Goal: Task Accomplishment & Management: Use online tool/utility

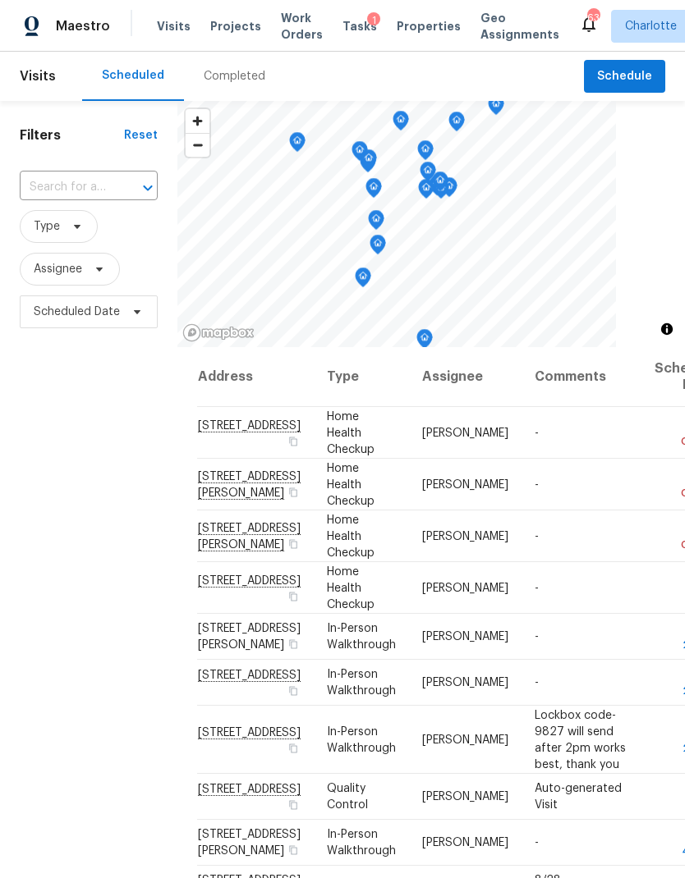
scroll to position [-1, 0]
click at [112, 269] on span "Assignee" at bounding box center [70, 269] width 100 height 33
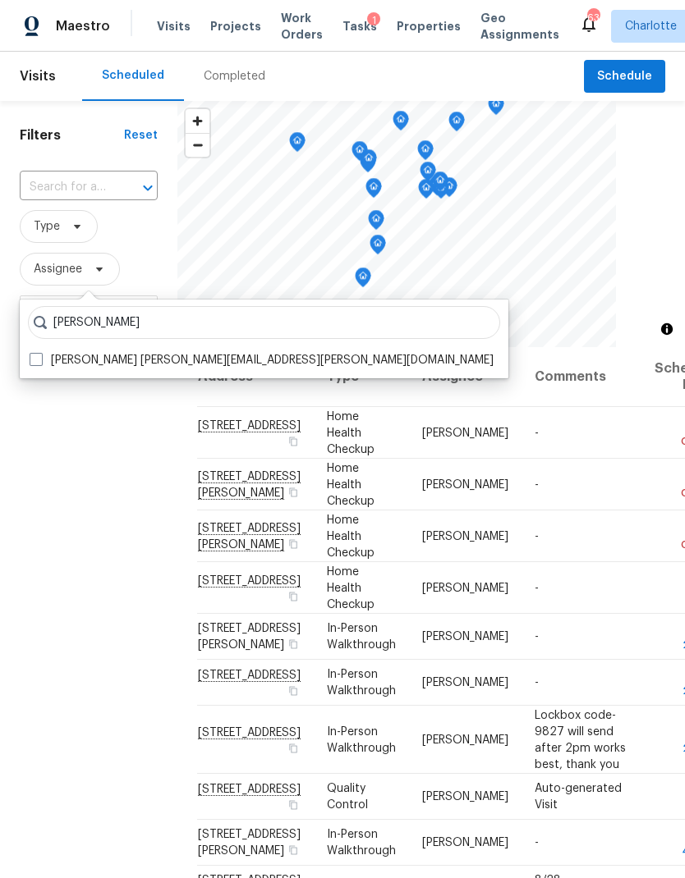
type input "Jason bouque"
click at [43, 365] on label "Jason Bouque jason.bouque@opendoor.com" at bounding box center [262, 360] width 464 height 16
click at [40, 363] on input "Jason Bouque jason.bouque@opendoor.com" at bounding box center [35, 357] width 11 height 11
checkbox input "true"
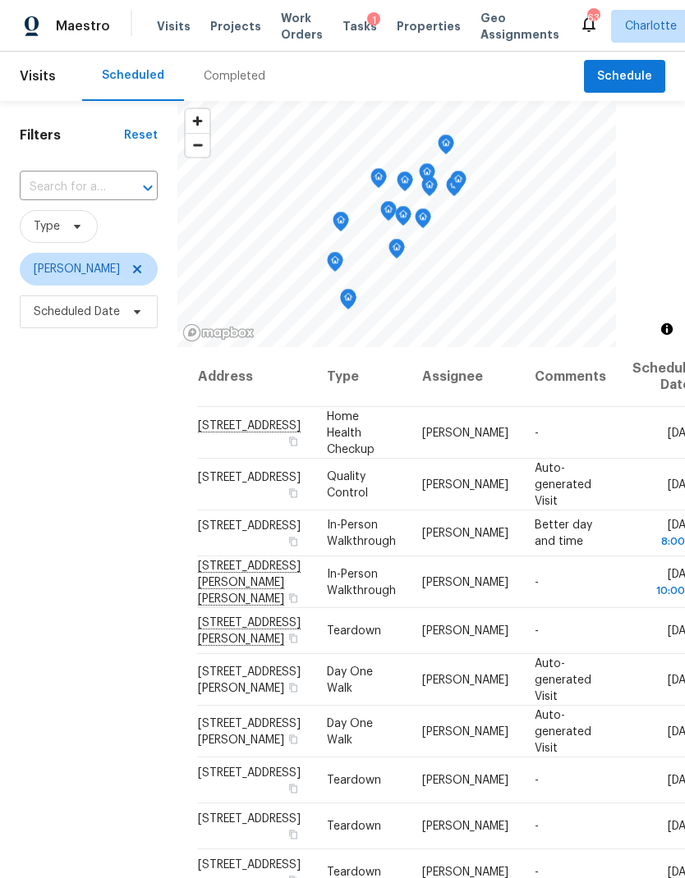
click at [57, 530] on div "Filters Reset ​ Type Jason Bouque Scheduled Date" at bounding box center [88, 575] width 177 height 949
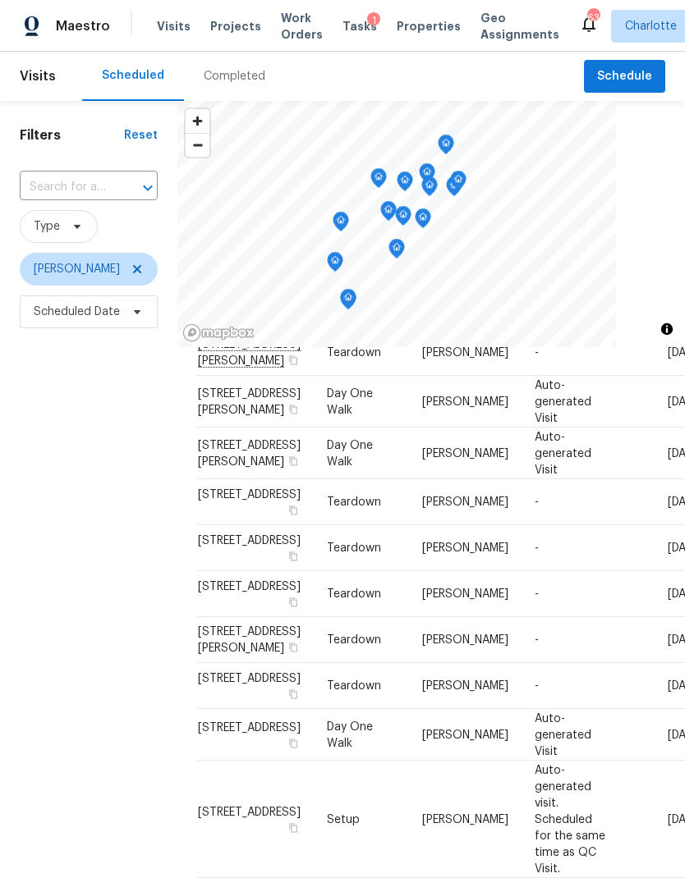
click at [53, 562] on div "Filters Reset ​ Type Jason Bouque Scheduled Date" at bounding box center [88, 575] width 177 height 949
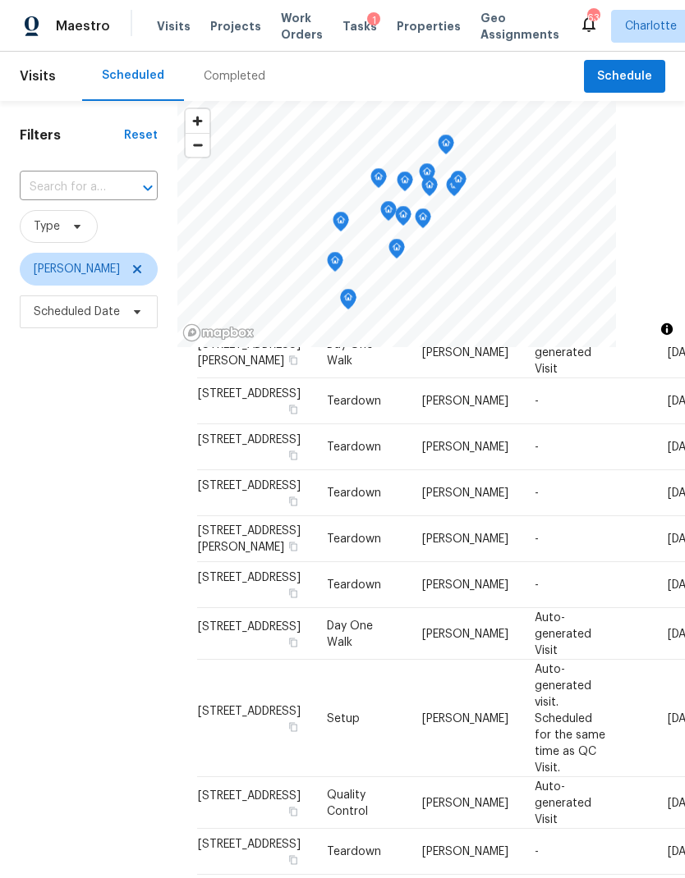
scroll to position [382, 0]
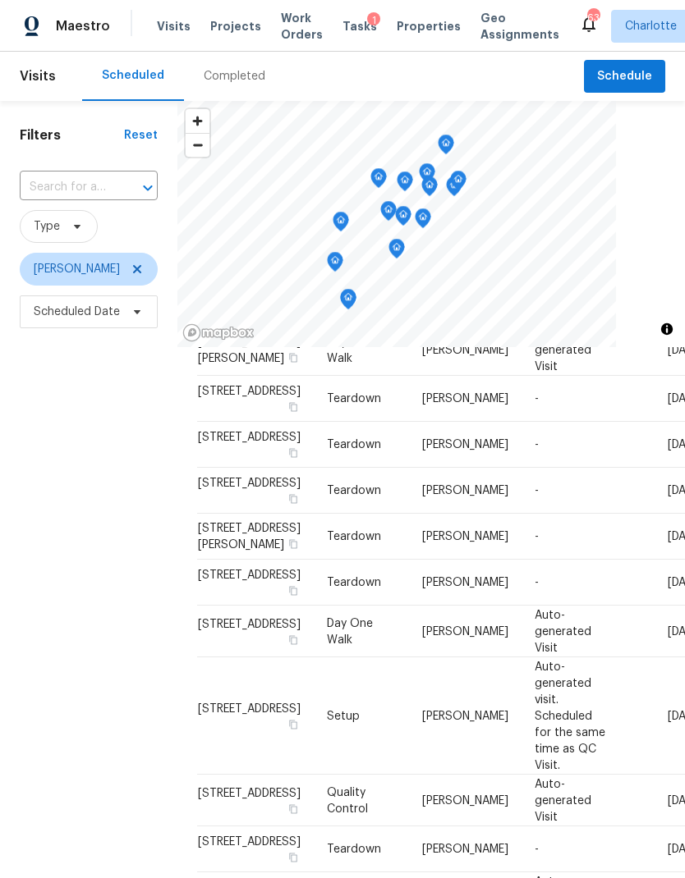
click at [46, 557] on div "Filters Reset ​ Type Jason Bouque Scheduled Date" at bounding box center [88, 575] width 177 height 949
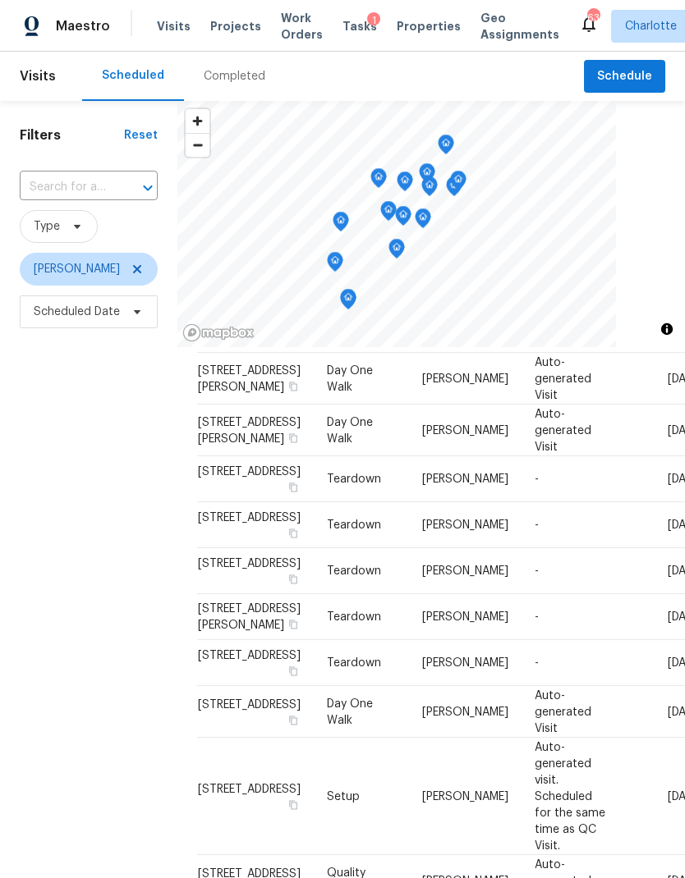
scroll to position [299, 0]
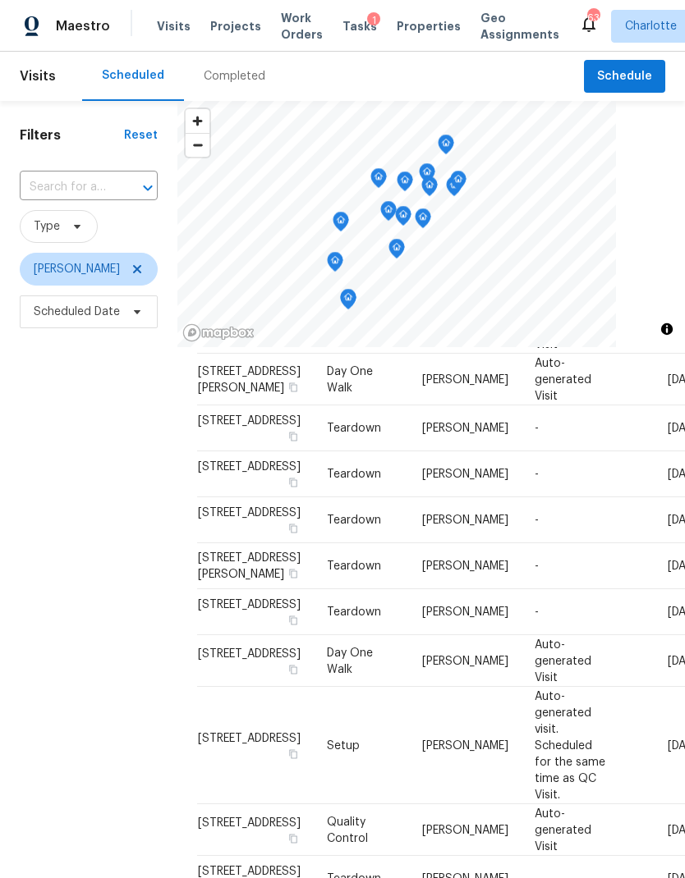
click at [51, 566] on div "Filters Reset ​ Type Jason Bouque Scheduled Date" at bounding box center [88, 575] width 177 height 949
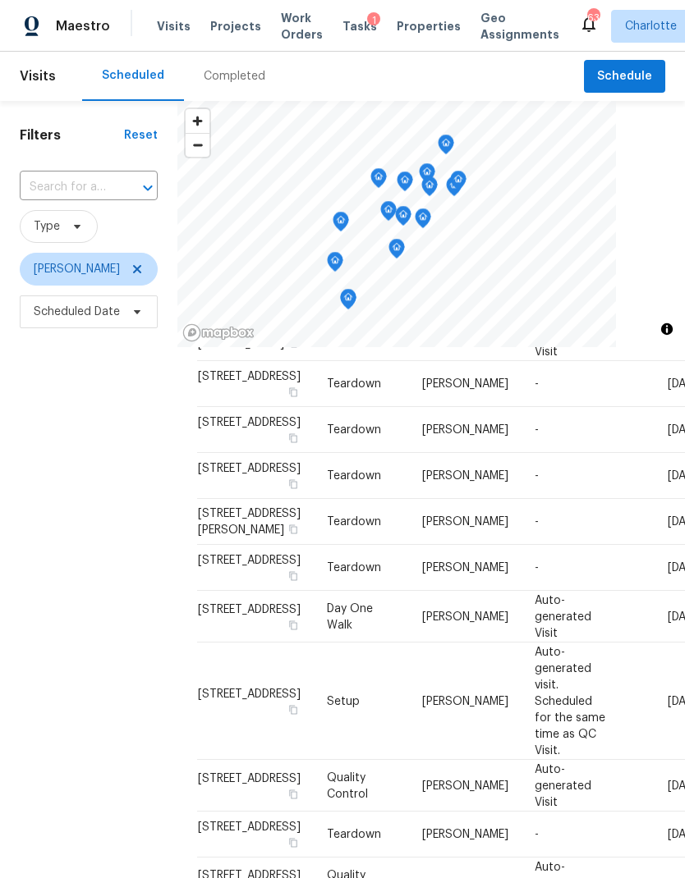
scroll to position [454, 0]
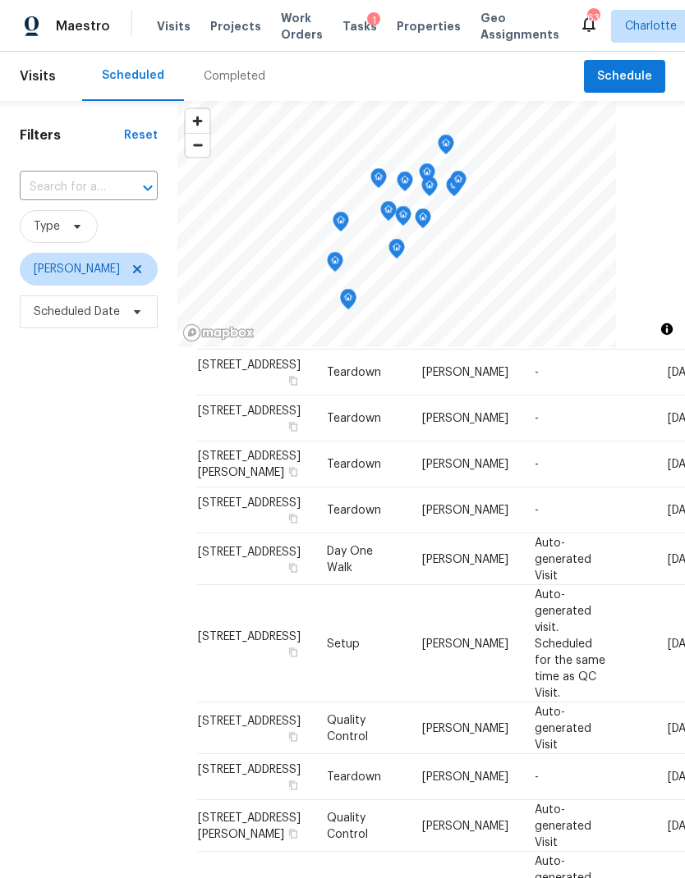
click at [53, 575] on div "Filters Reset ​ Type Jason Bouque Scheduled Date" at bounding box center [88, 575] width 177 height 949
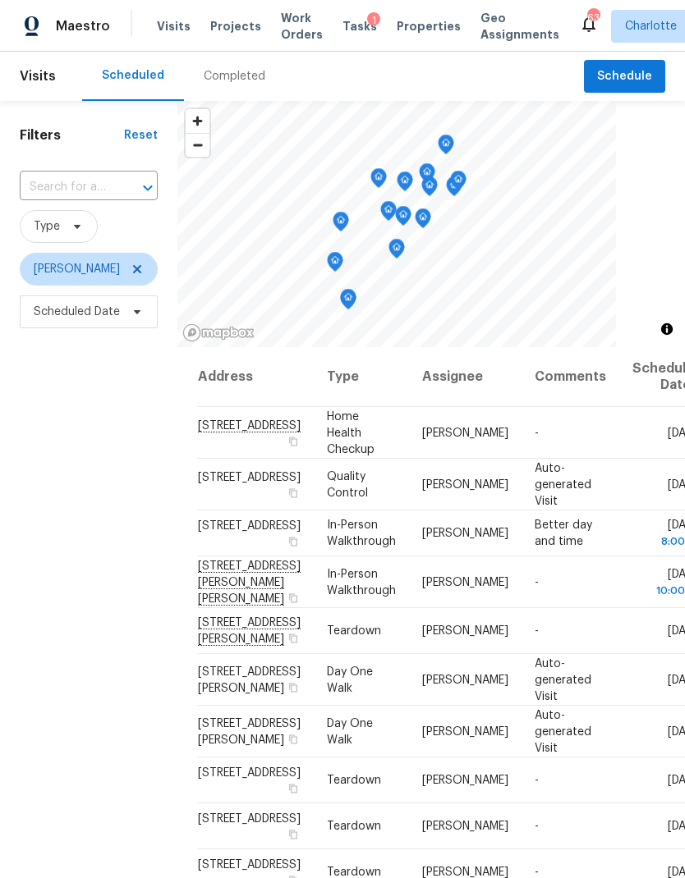
scroll to position [0, 0]
click at [131, 276] on icon at bounding box center [137, 269] width 13 height 13
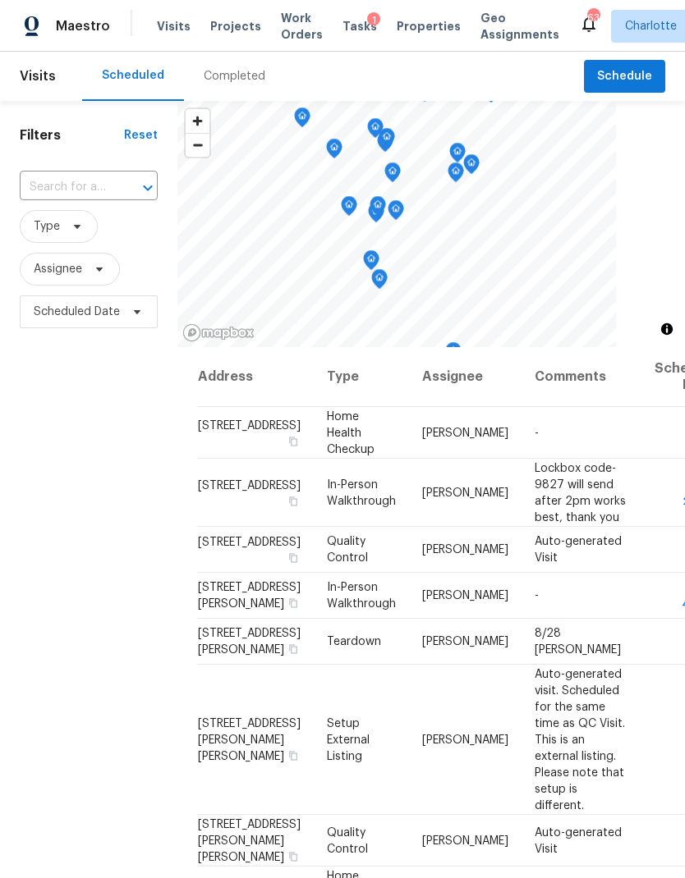
click at [68, 511] on div "Filters Reset ​ Type Assignee Scheduled Date" at bounding box center [88, 575] width 177 height 949
click at [342, 27] on span "Tasks" at bounding box center [359, 26] width 34 height 11
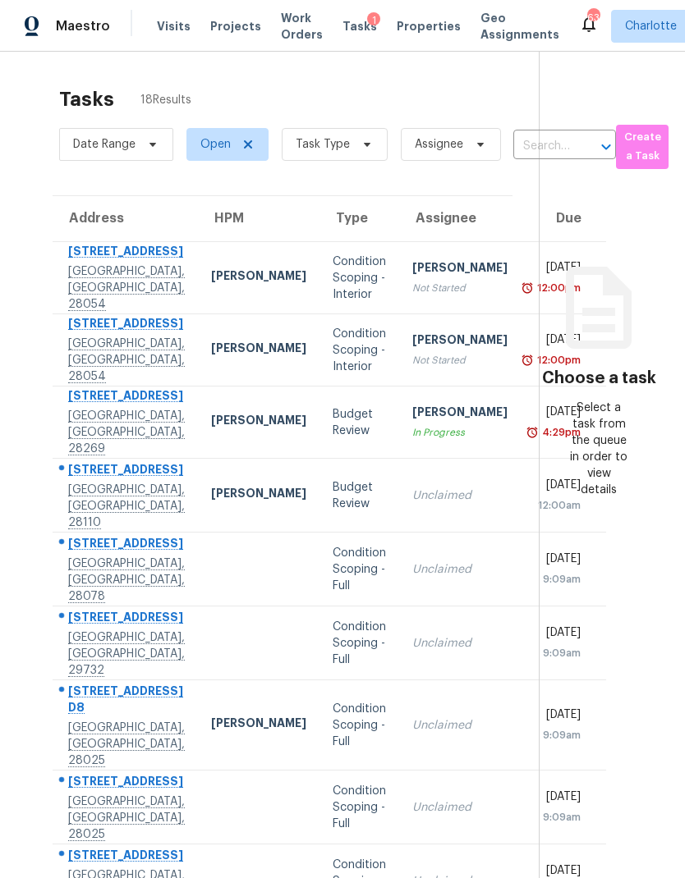
click at [83, 32] on span "Maestro" at bounding box center [83, 26] width 54 height 16
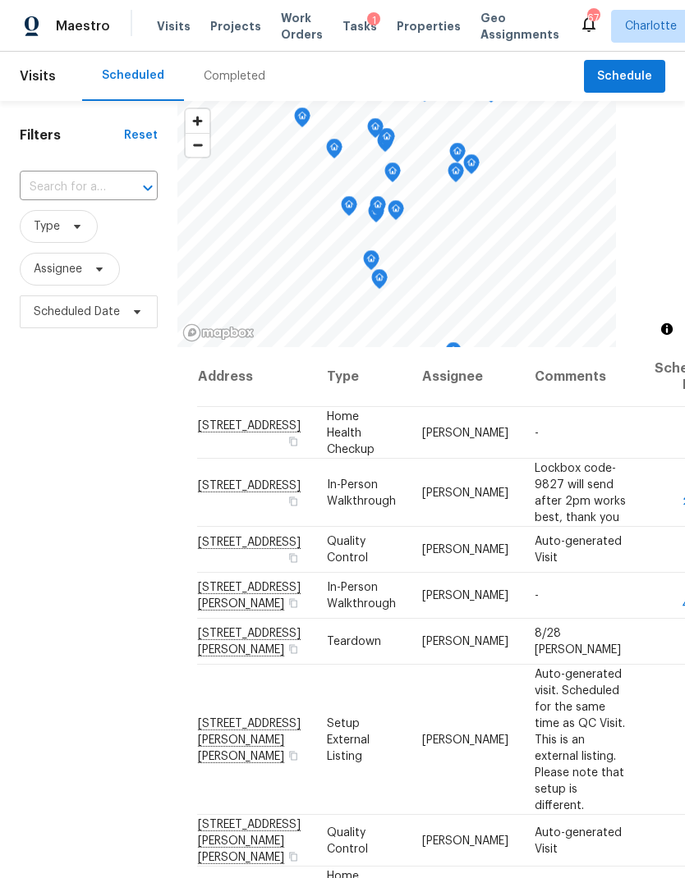
click at [582, 29] on icon at bounding box center [588, 24] width 13 height 16
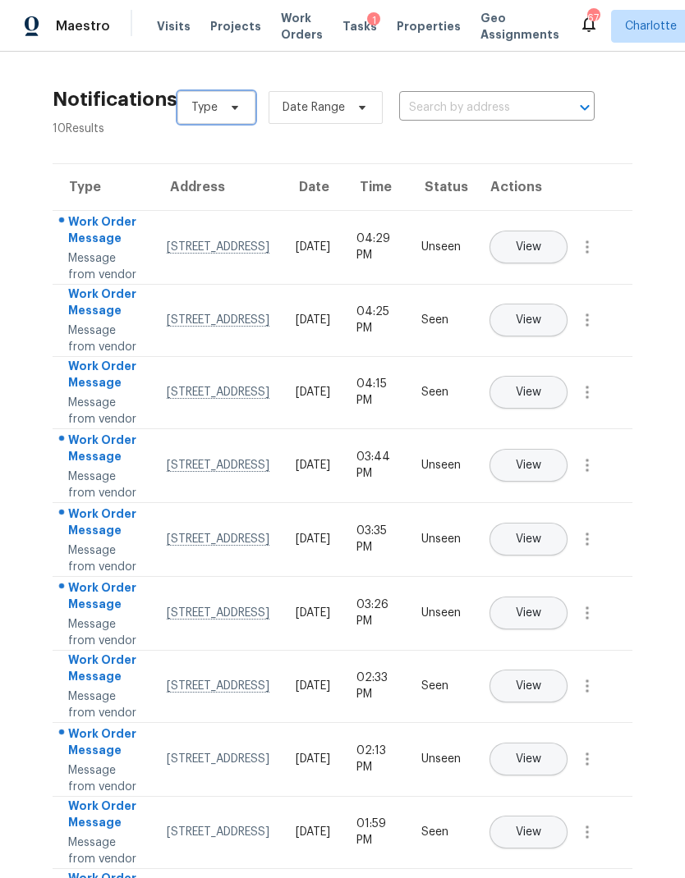
click at [223, 112] on span at bounding box center [232, 107] width 18 height 13
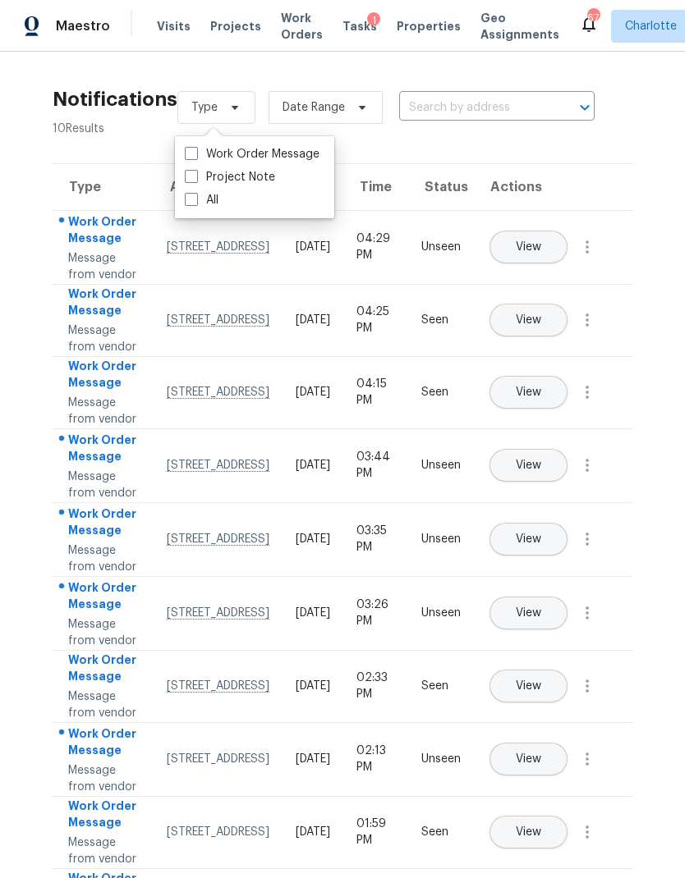
click at [388, 63] on div "Notifications 10 Results Type Date Range ​ View unseen only Type Address Date T…" at bounding box center [342, 503] width 685 height 903
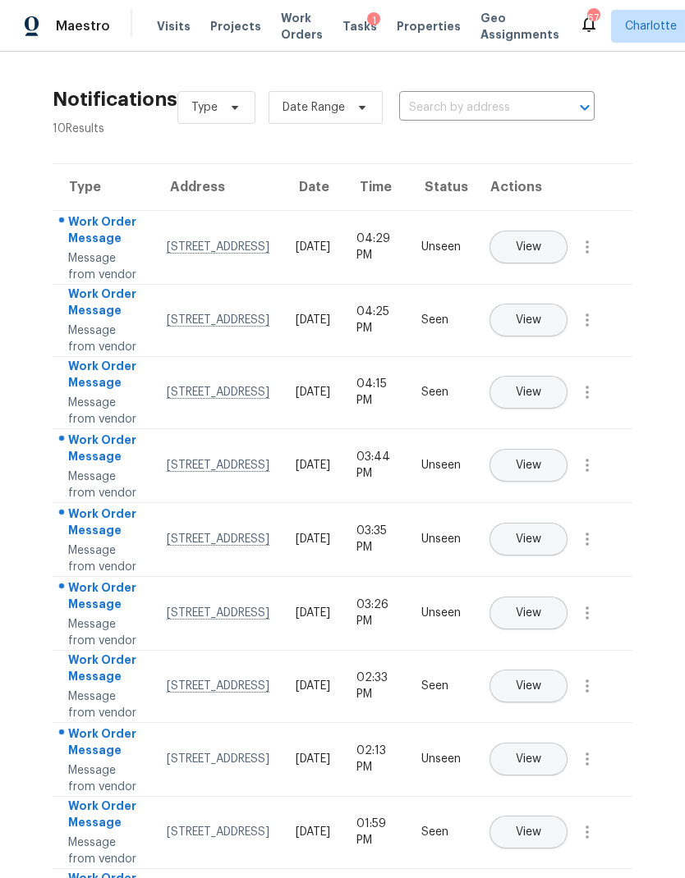
click at [579, 99] on icon "Open" at bounding box center [585, 108] width 20 height 20
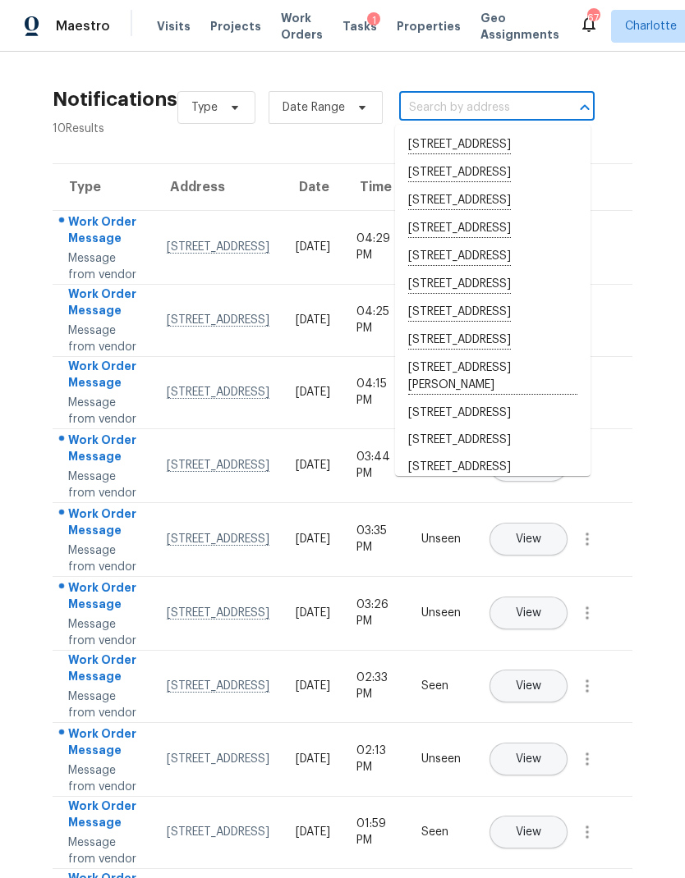
click at [651, 153] on section "Notifications 10 Results Type Date Range ​ View unseen only Type Address Date T…" at bounding box center [342, 516] width 632 height 877
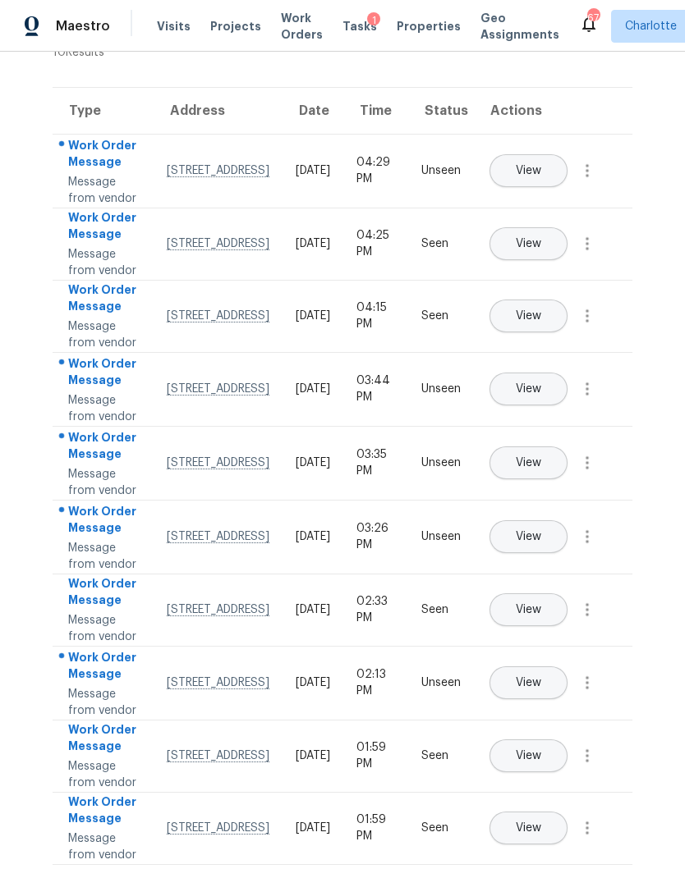
scroll to position [339, 0]
click at [587, 25] on div "67" at bounding box center [592, 18] width 11 height 16
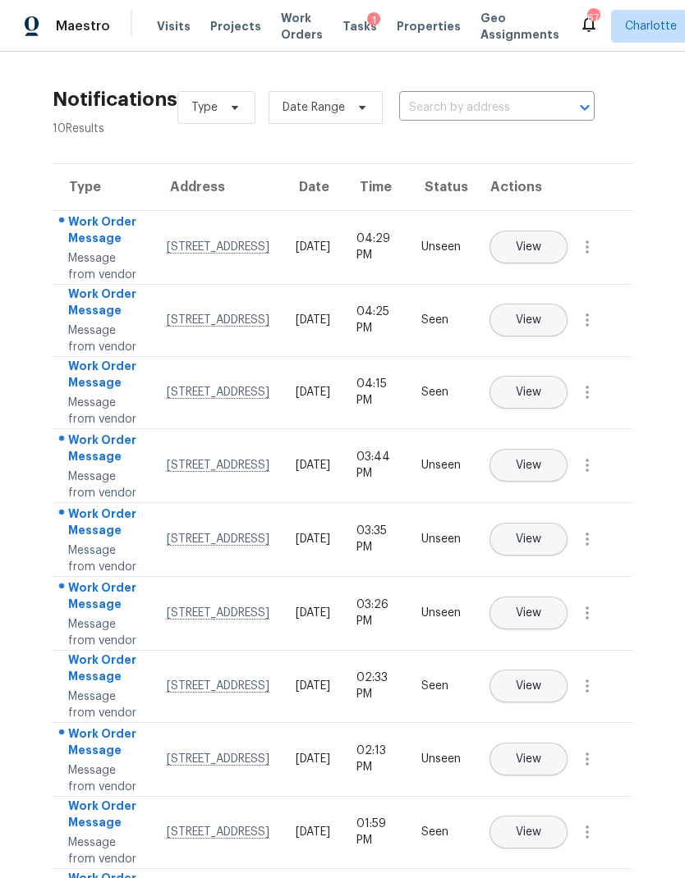
scroll to position [0, 0]
click at [222, 114] on span "Type" at bounding box center [216, 107] width 78 height 33
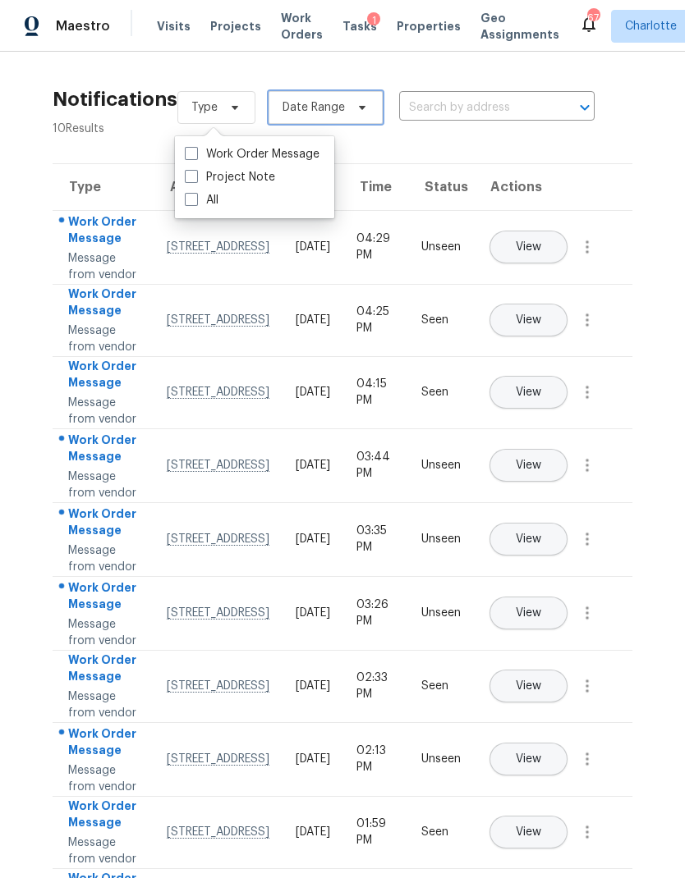
click at [346, 115] on span "Date Range" at bounding box center [325, 107] width 114 height 33
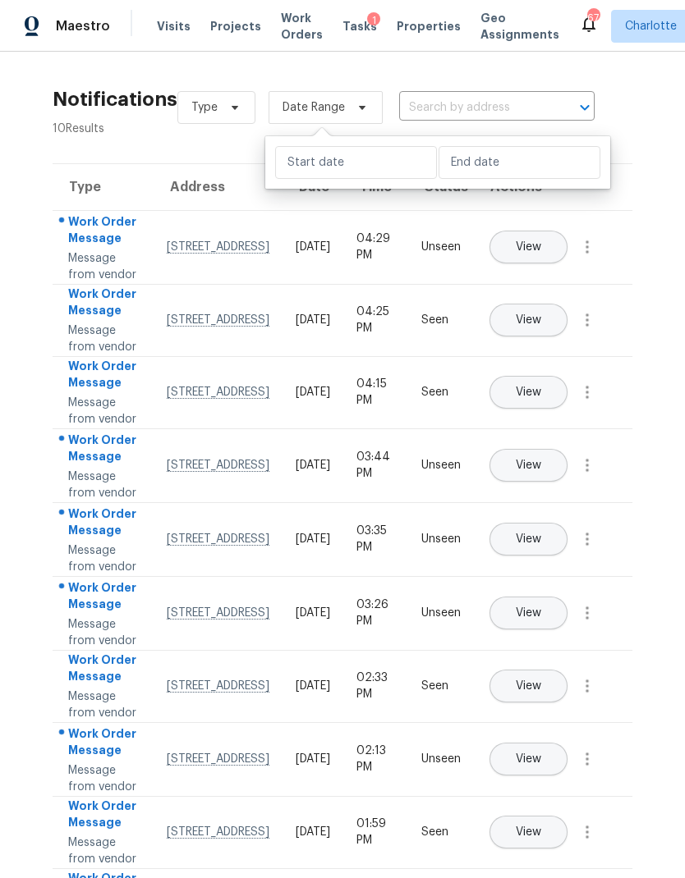
click at [644, 154] on section "Notifications 10 Results Type Date Range ​ View unseen only Type Address Date T…" at bounding box center [342, 516] width 632 height 877
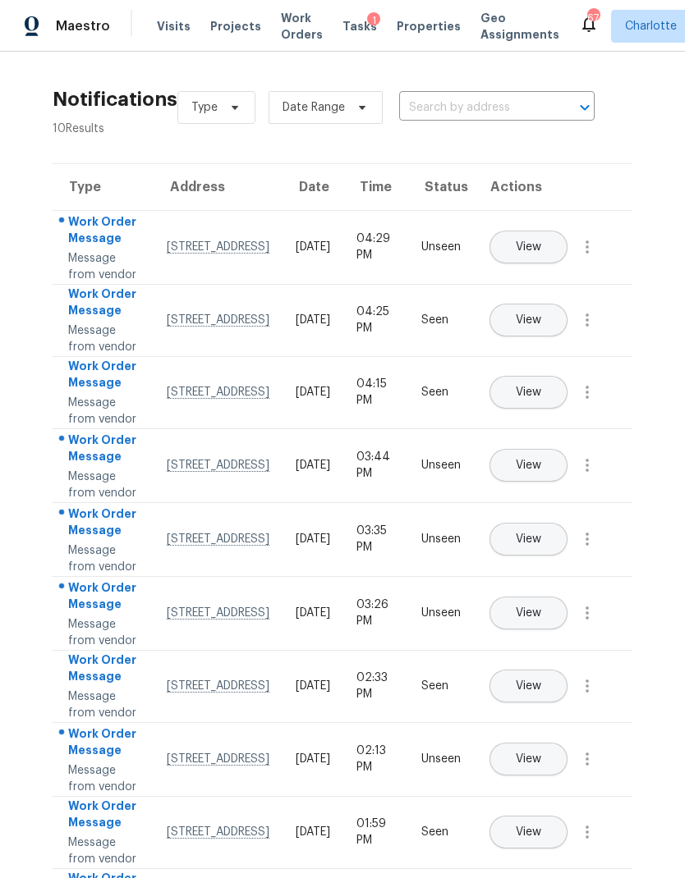
click at [75, 30] on span "Maestro" at bounding box center [83, 26] width 54 height 16
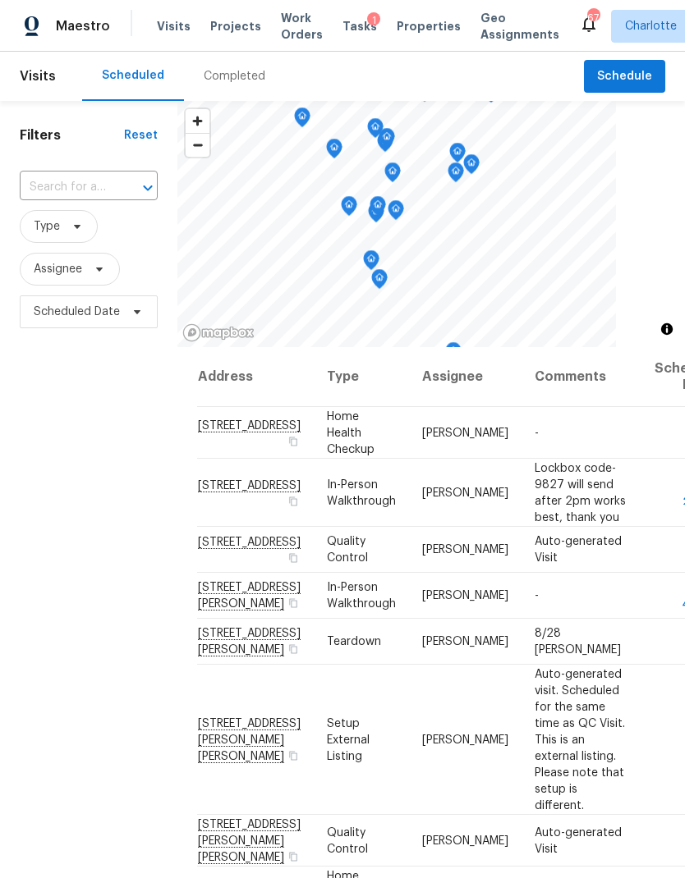
click at [92, 467] on div "Filters Reset ​ Type Assignee Scheduled Date" at bounding box center [88, 575] width 177 height 949
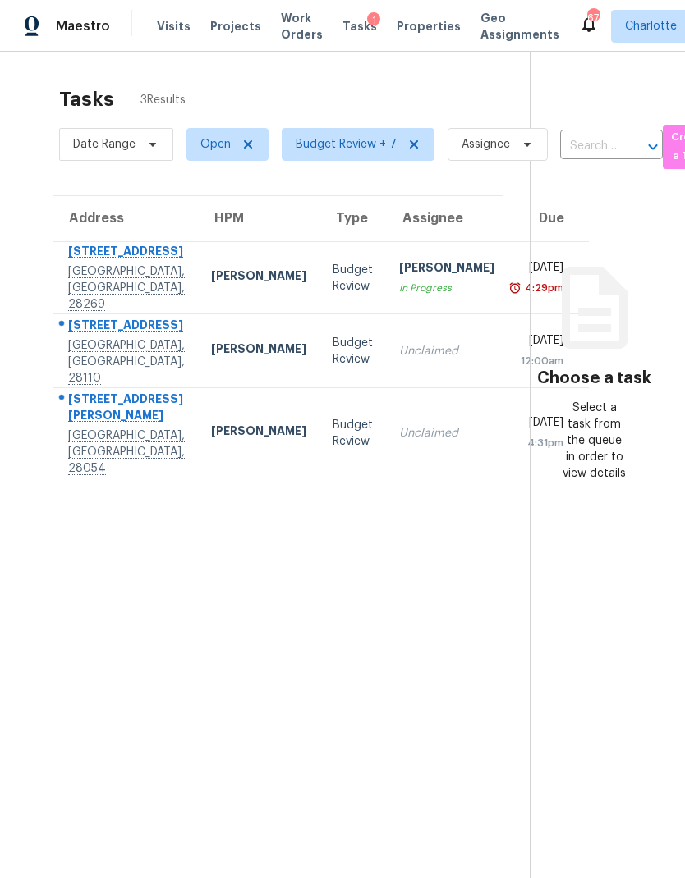
click at [87, 428] on div "507 Carl St" at bounding box center [126, 409] width 117 height 37
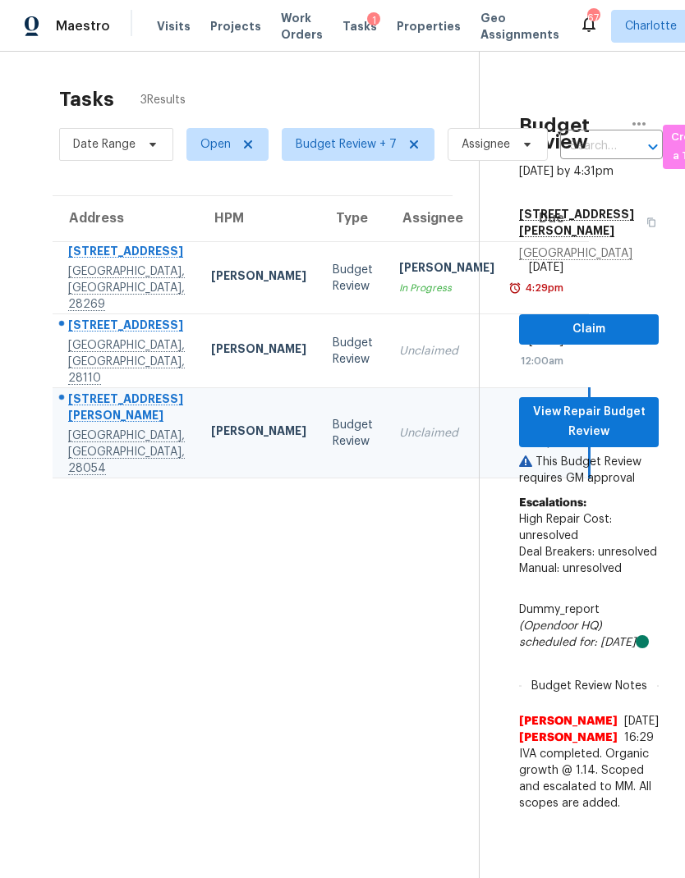
click at [70, 571] on section "Tasks 3 Results Date Range Open Budget Review + 7 Assignee ​ Create a Task Addr…" at bounding box center [252, 504] width 452 height 852
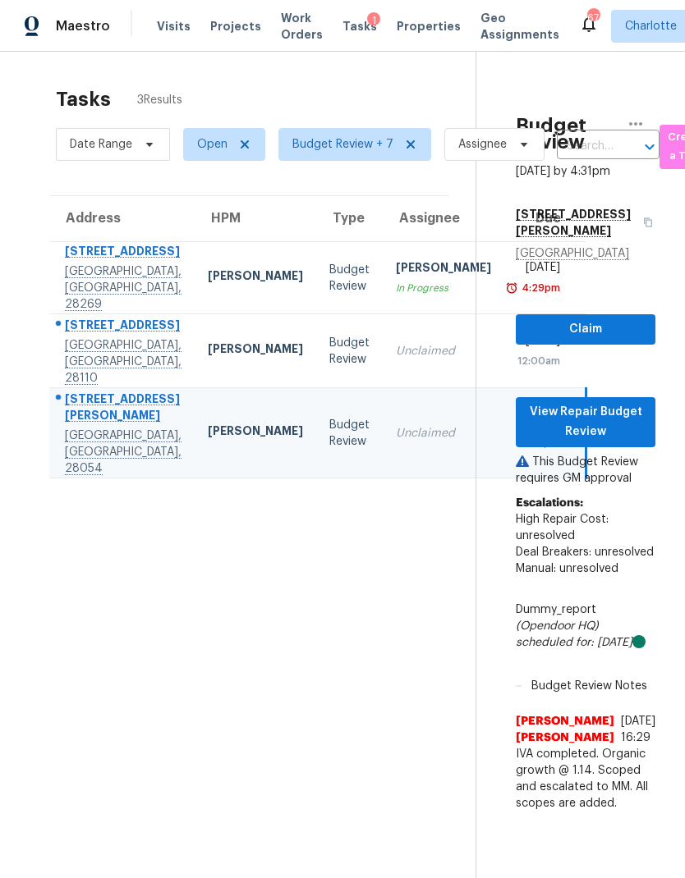
scroll to position [0, 4]
click at [76, 605] on section "Tasks 3 Results Date Range Open Budget Review + 7 Assignee ​ Create a Task Addr…" at bounding box center [248, 504] width 452 height 852
click at [76, 337] on div "506 Lindsborg Trl" at bounding box center [122, 327] width 117 height 21
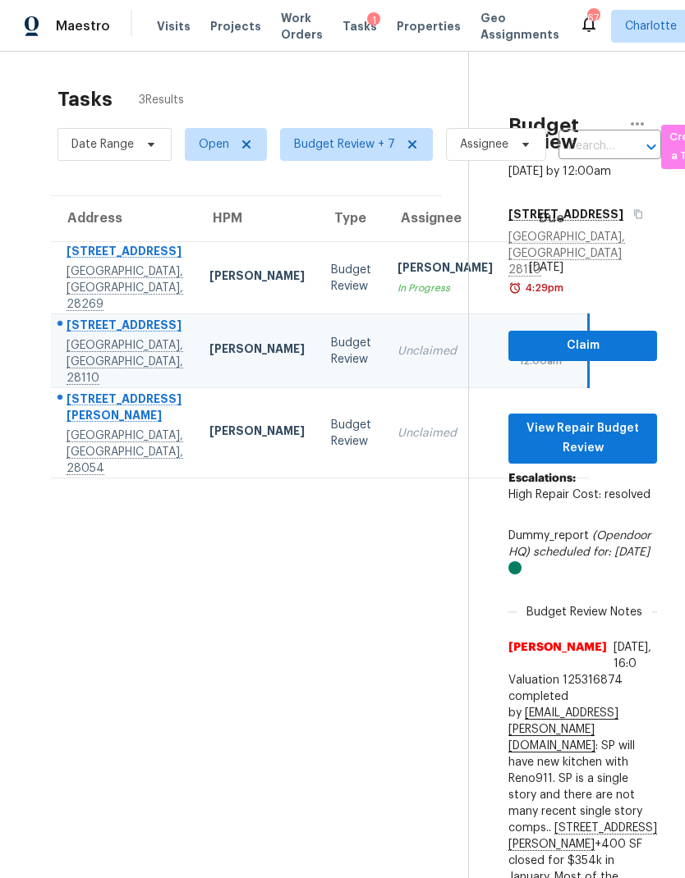
scroll to position [0, 2]
click at [87, 570] on section "Tasks 3 Results Date Range Open Budget Review + 7 Assignee ​ Create a Task Addr…" at bounding box center [246, 791] width 443 height 1427
click at [85, 571] on section "Tasks 3 Results Date Range Open Budget Review + 7 Assignee ​ Create a Task Addr…" at bounding box center [246, 791] width 443 height 1427
click at [20, 391] on div "Tasks 3 Results Date Range Open Budget Review + 7 Assignee ​ Create a Task Addr…" at bounding box center [340, 778] width 685 height 1453
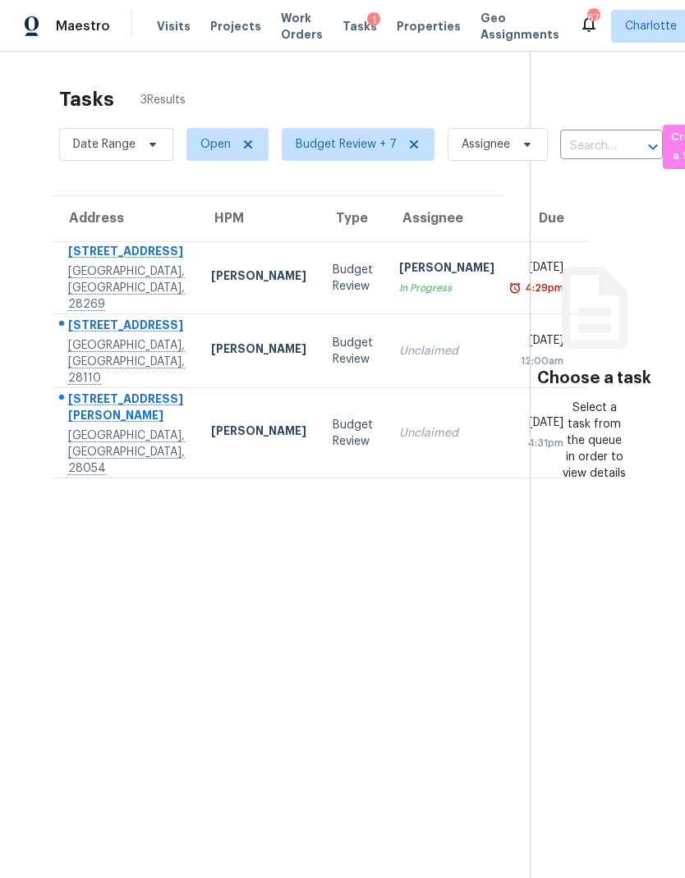
click at [77, 263] on div "[STREET_ADDRESS]" at bounding box center [126, 253] width 117 height 21
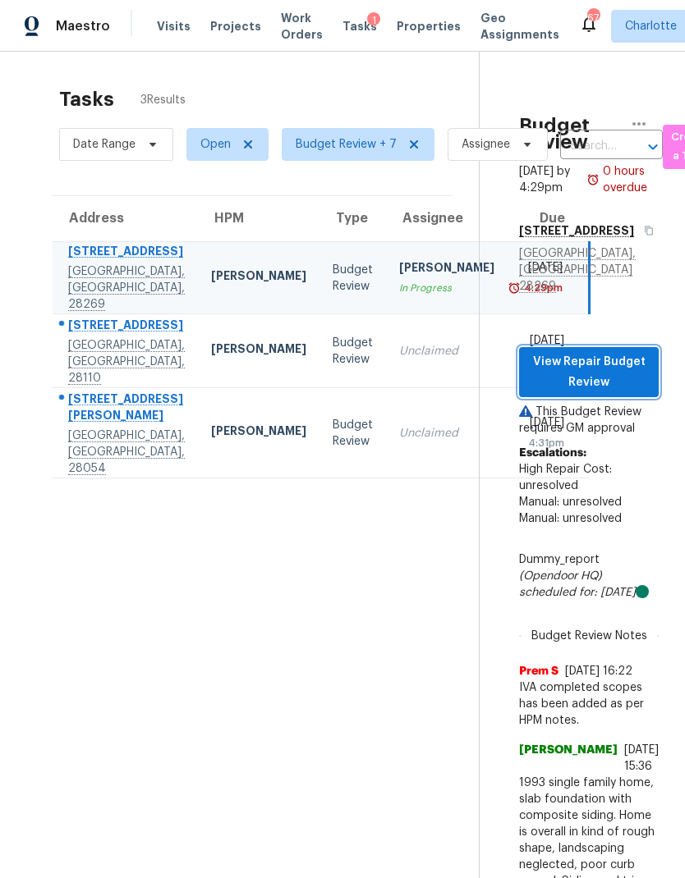
click at [595, 397] on button "View Repair Budget Review" at bounding box center [589, 372] width 140 height 50
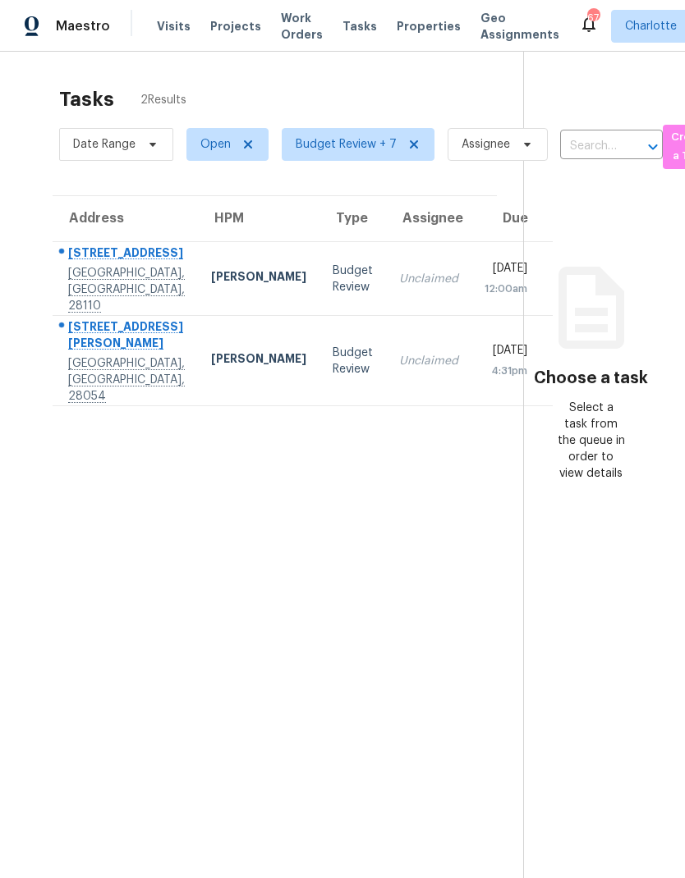
click at [67, 455] on section "Tasks 2 Results Date Range Open Budget Review + 7 Assignee ​ Create a Task Addr…" at bounding box center [274, 504] width 497 height 852
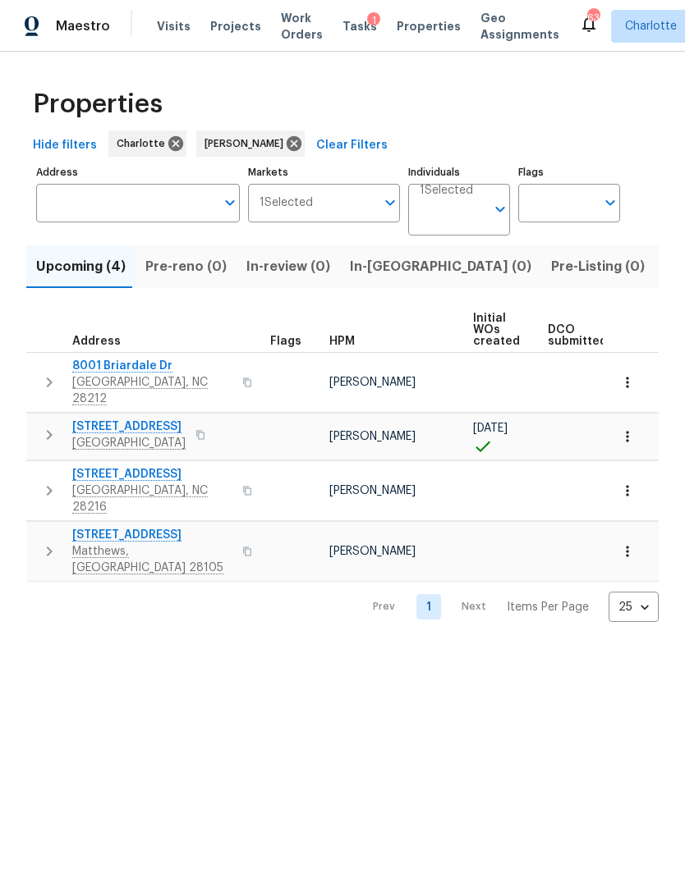
click at [546, 648] on html "Maestro Visits Projects Work Orders Tasks 1 Properties Geo Assignments 63 [PERS…" at bounding box center [342, 324] width 685 height 648
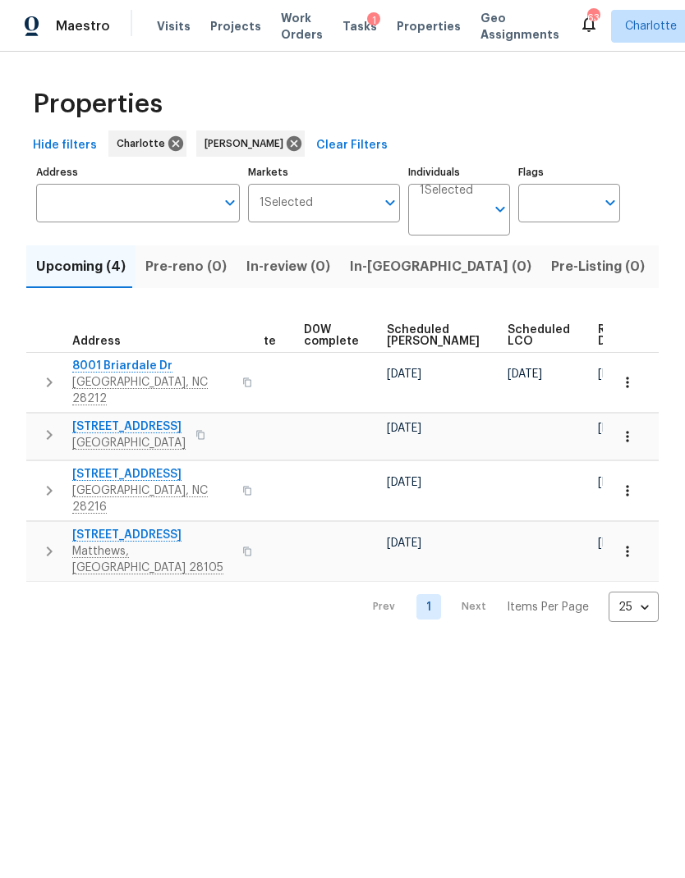
scroll to position [0, 413]
click at [598, 333] on span "Ready Date" at bounding box center [616, 335] width 36 height 23
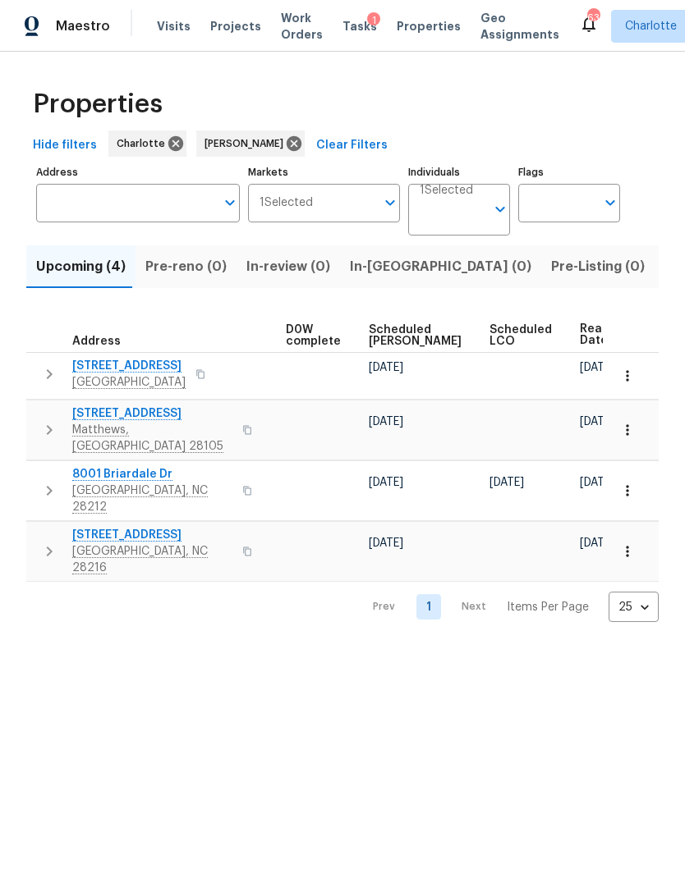
scroll to position [0, 431]
click at [555, 648] on html "Maestro Visits Projects Work Orders Tasks 1 Properties Geo Assignments 63 [PERS…" at bounding box center [342, 324] width 685 height 648
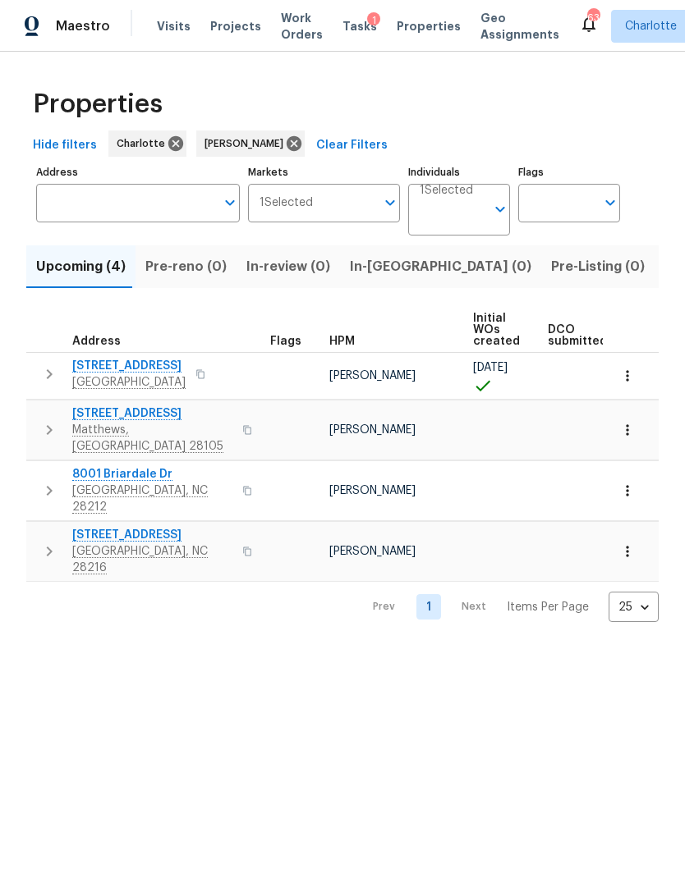
scroll to position [0, 0]
click at [511, 648] on html "Maestro Visits Projects Work Orders Tasks 1 Properties Geo Assignments 63 [PERS…" at bounding box center [342, 324] width 685 height 648
click at [626, 483] on icon "button" at bounding box center [627, 491] width 16 height 16
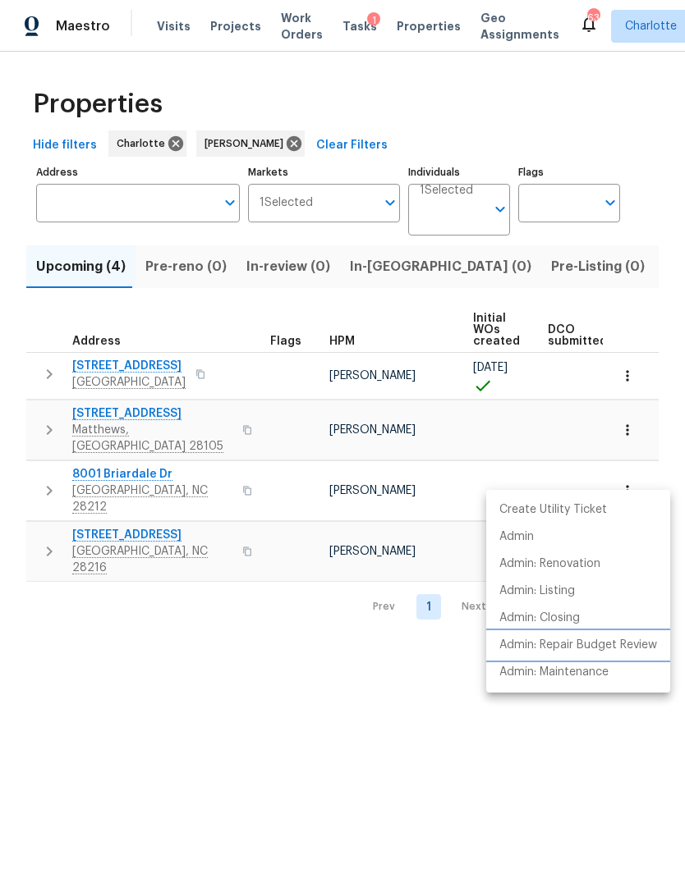
click at [631, 654] on li "Admin: Repair Budget Review" at bounding box center [578, 645] width 184 height 27
click at [438, 695] on div at bounding box center [342, 439] width 685 height 878
